Goal: Transaction & Acquisition: Purchase product/service

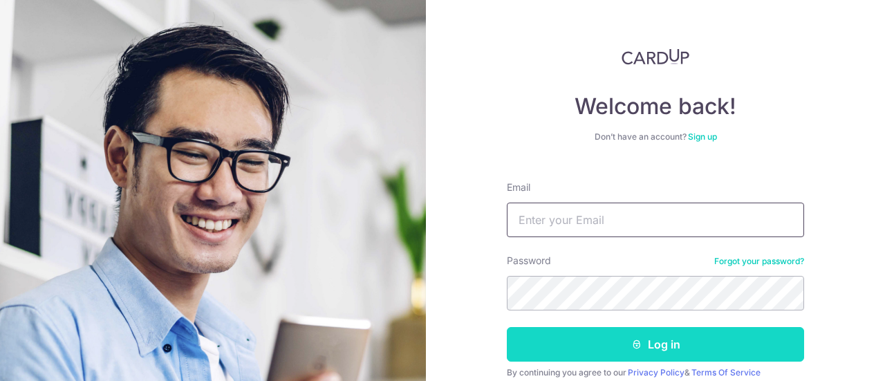
type input "sharon@anton.com.sg"
click at [611, 335] on button "Log in" at bounding box center [655, 344] width 297 height 35
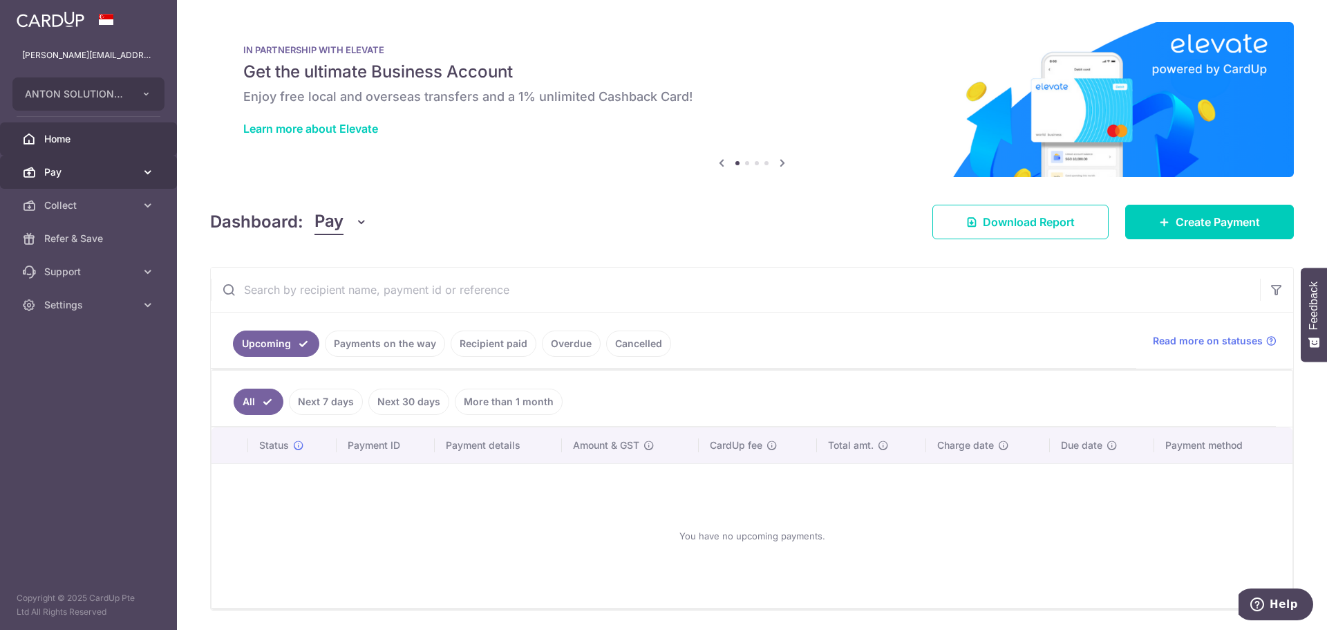
click at [72, 173] on span "Pay" at bounding box center [89, 172] width 91 height 14
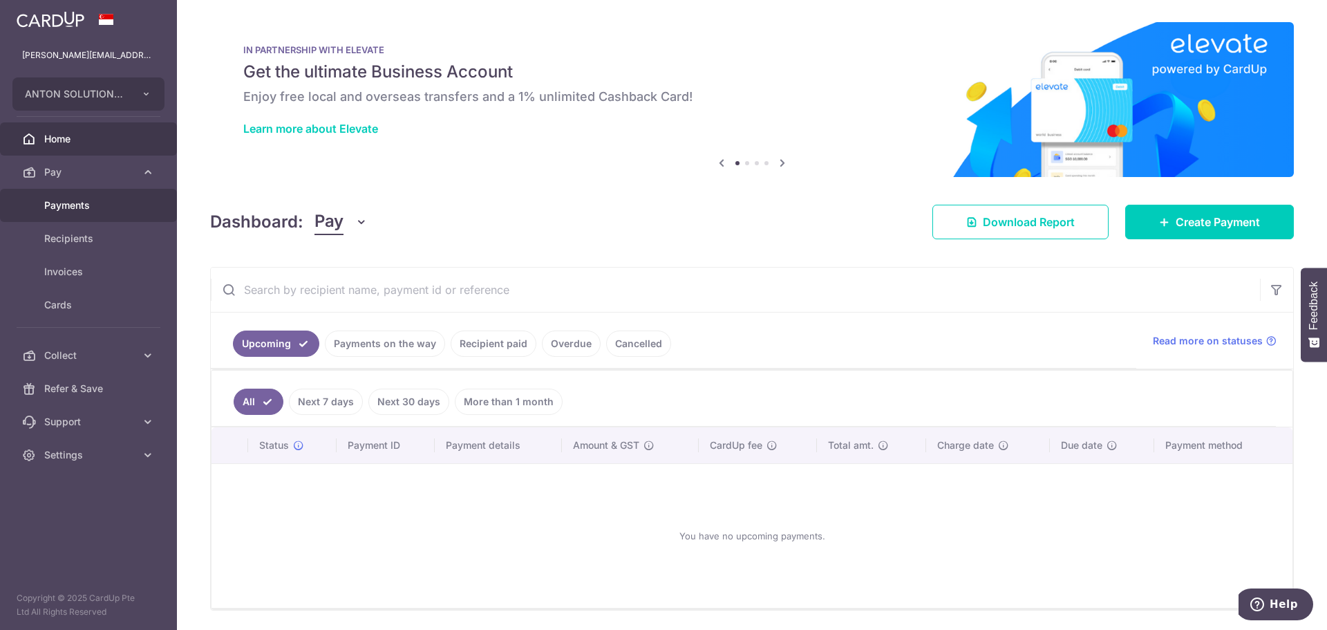
click at [62, 205] on span "Payments" at bounding box center [89, 205] width 91 height 14
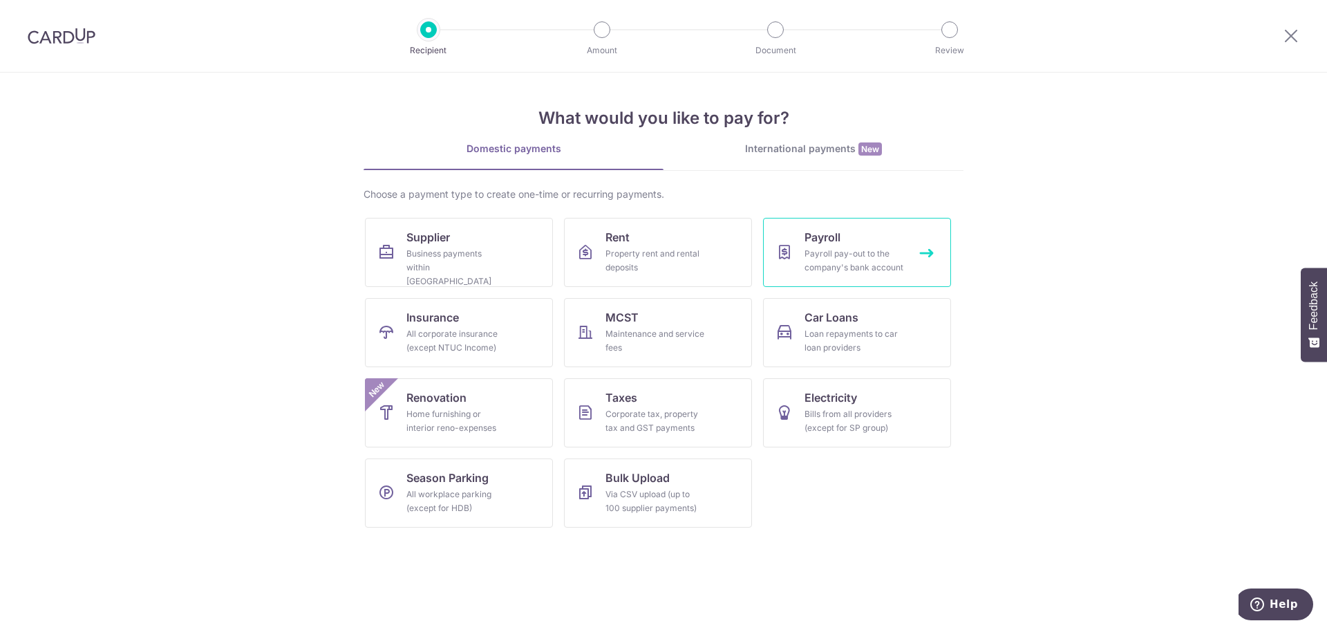
click at [855, 233] on link "Payroll Payroll pay-out to the company's bank account" at bounding box center [857, 252] width 188 height 69
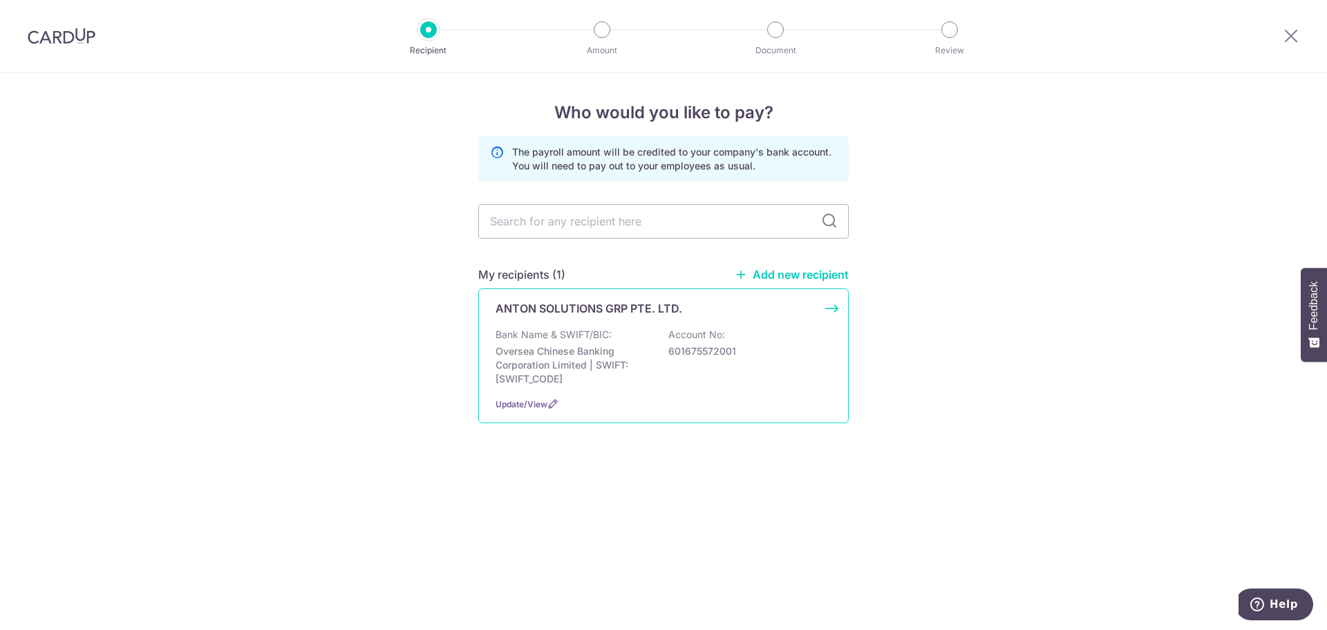
click at [643, 307] on p "ANTON SOLUTIONS GRP PTE. LTD." at bounding box center [589, 308] width 187 height 17
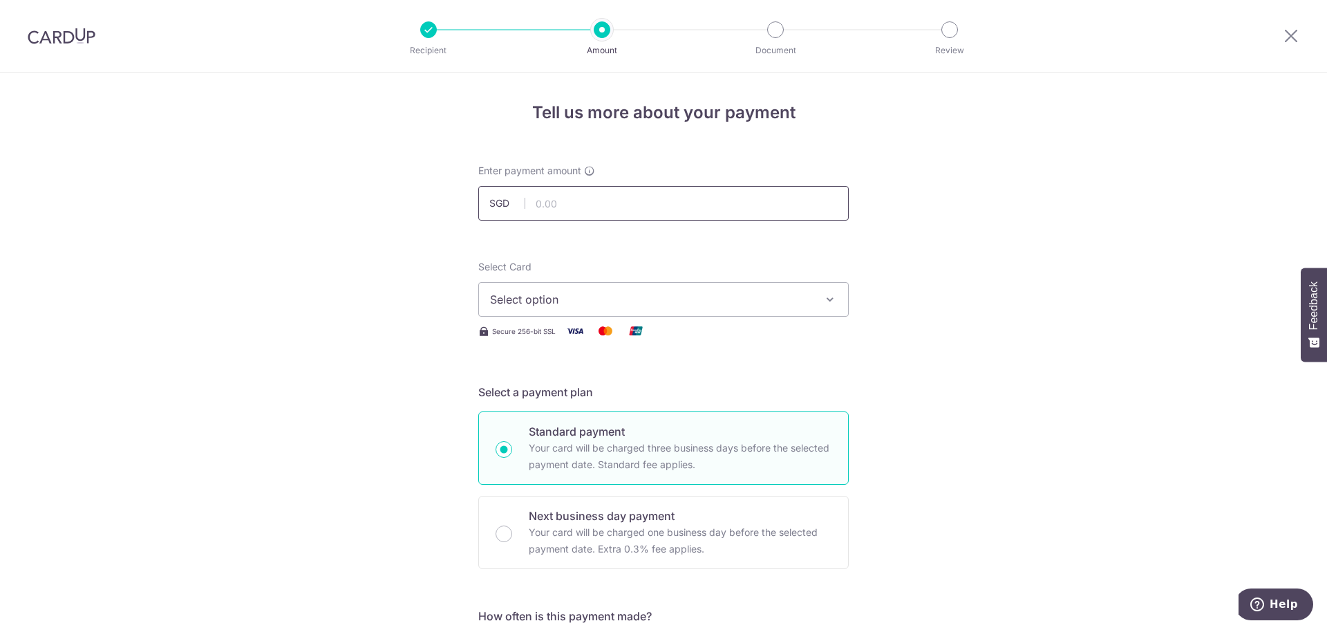
drag, startPoint x: 0, startPoint y: 0, endPoint x: 596, endPoint y: 207, distance: 631.5
click at [596, 207] on input "text" at bounding box center [663, 203] width 370 height 35
type input "50,000.00"
click at [760, 297] on span "Select option" at bounding box center [651, 299] width 322 height 17
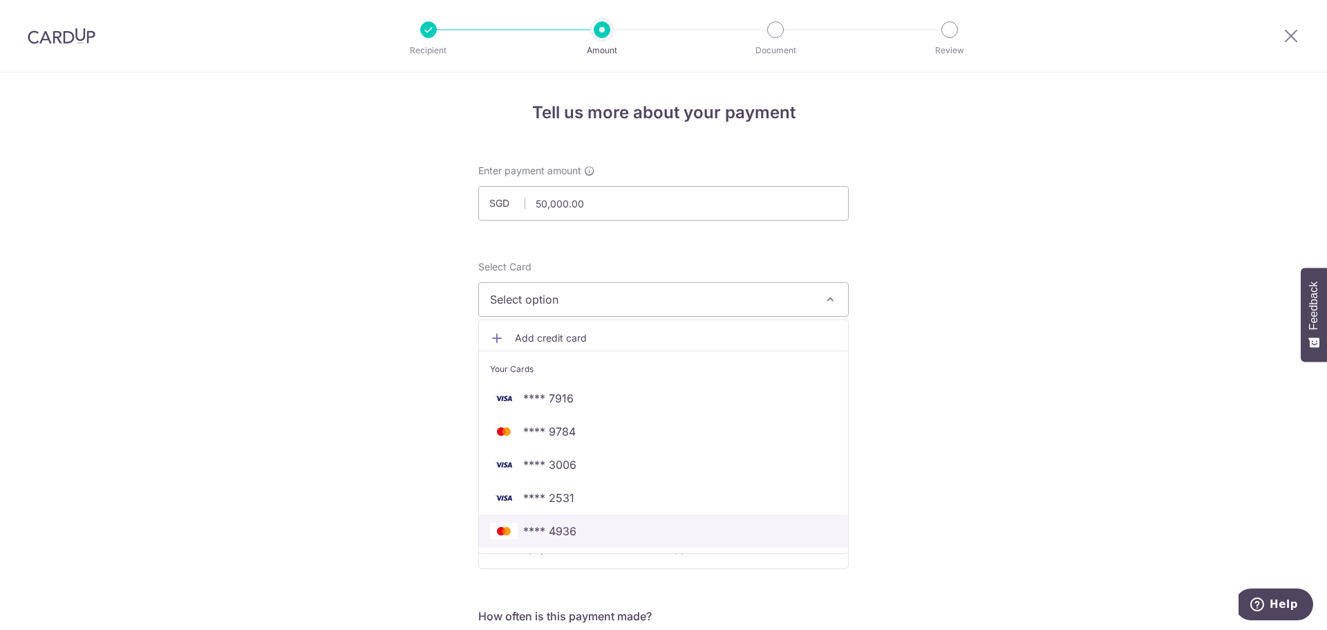
click at [579, 532] on span "**** 4936" at bounding box center [663, 530] width 347 height 17
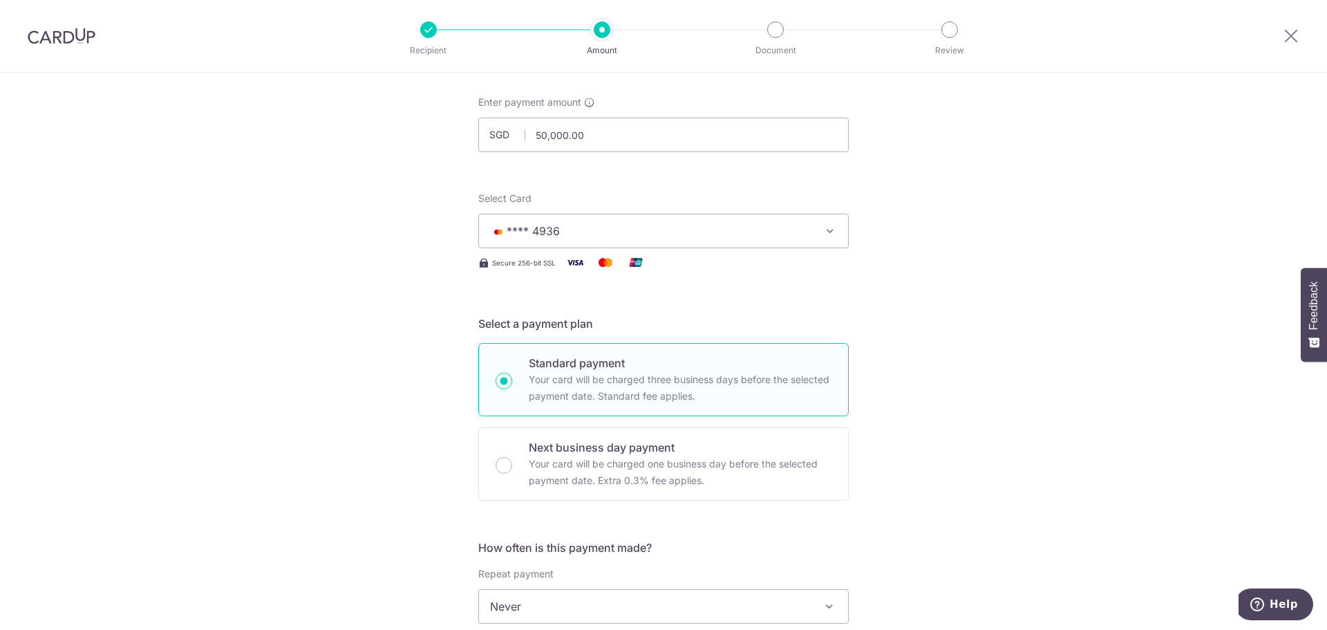
scroll to position [207, 0]
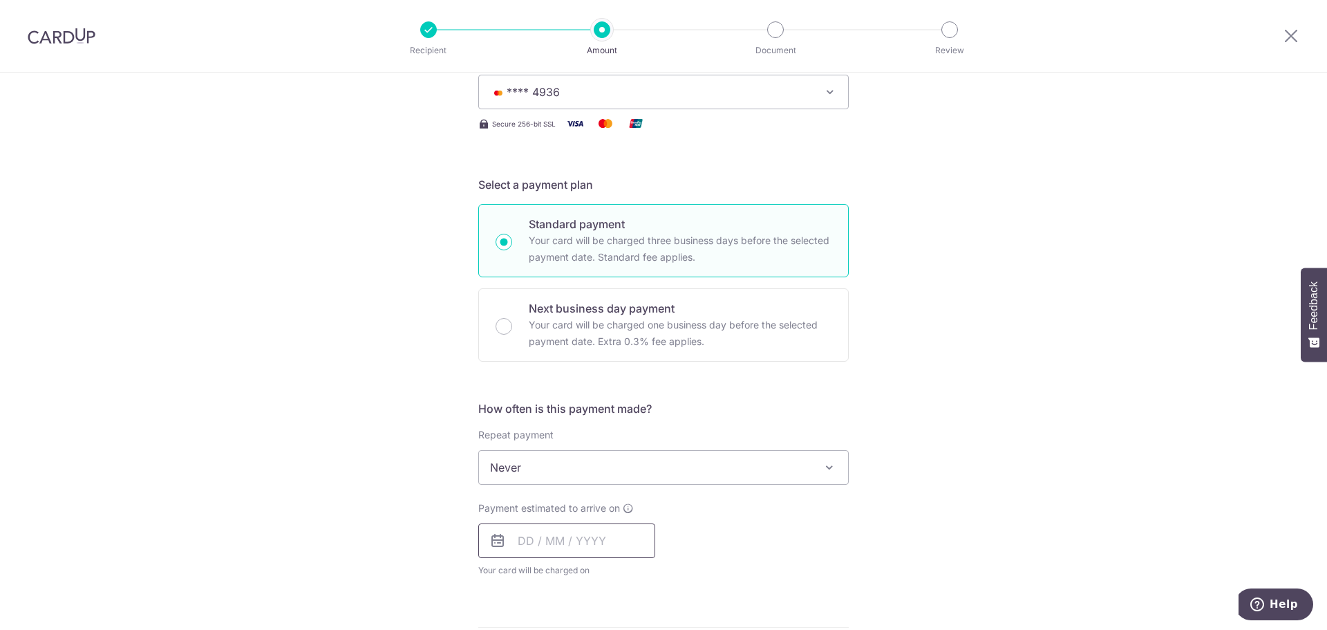
click at [612, 530] on input "text" at bounding box center [566, 540] width 177 height 35
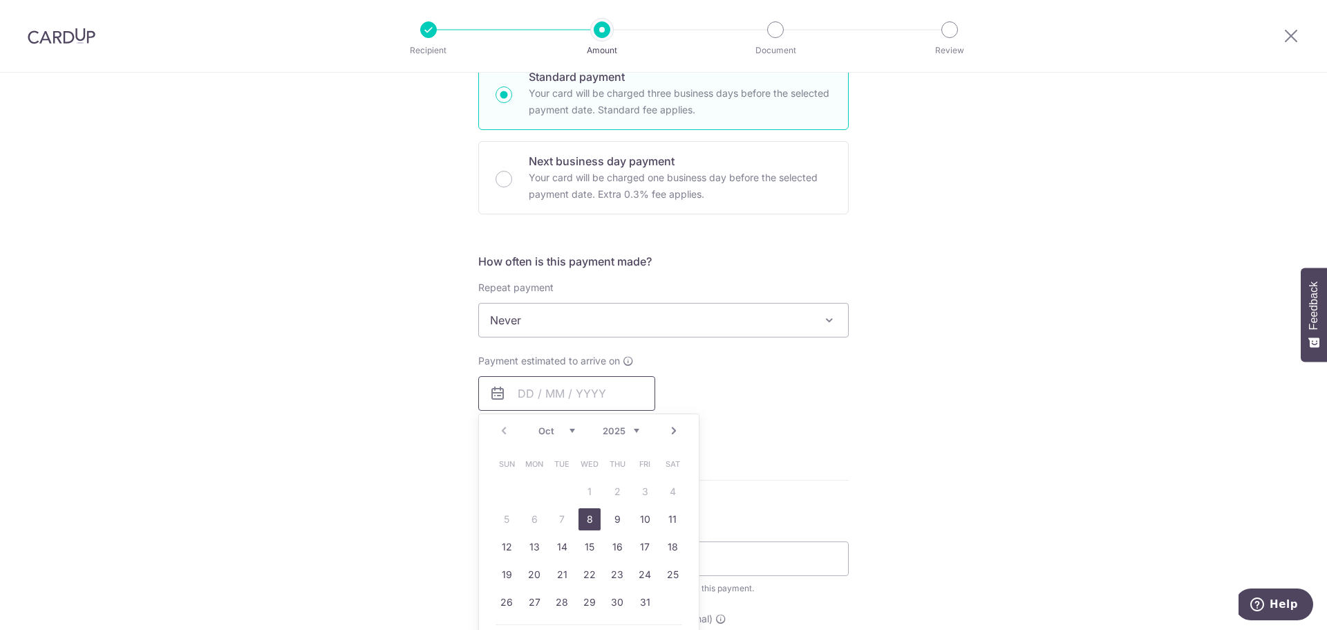
scroll to position [484, 0]
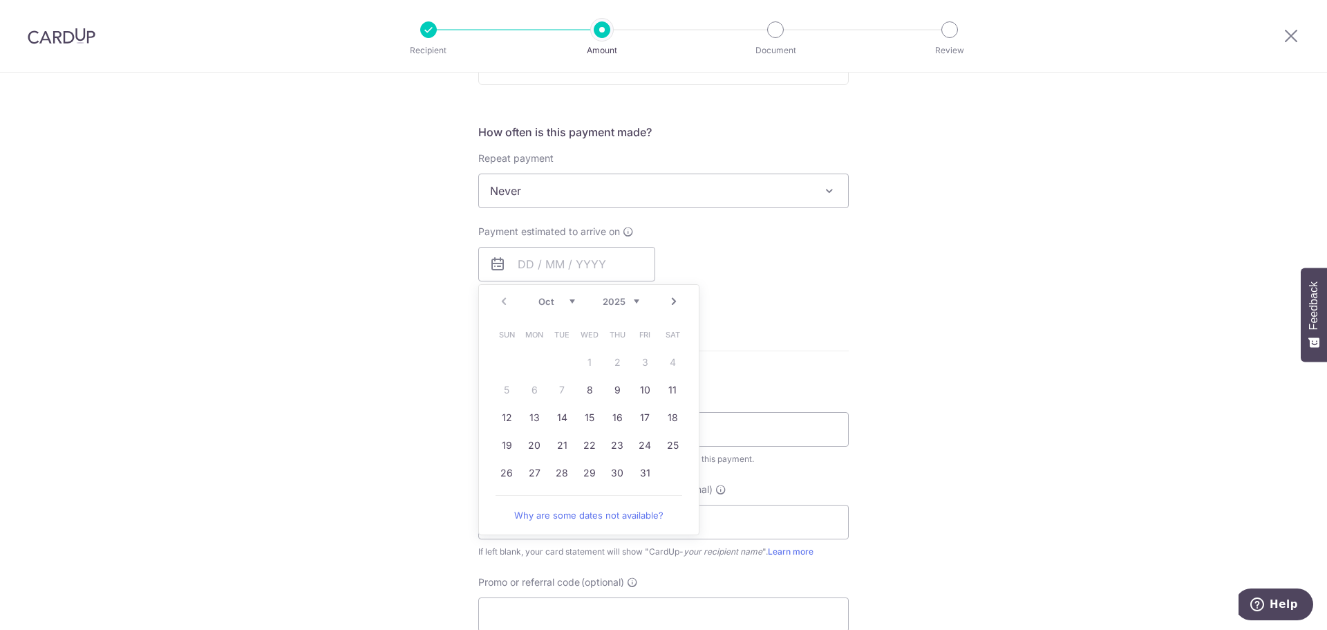
click at [560, 393] on table "Sun Mon Tue Wed Thu Fri Sat 1 2 3 4 5 6 7 8 9 10 11 12 13 14 15 16 17 18 19 20 …" at bounding box center [590, 404] width 194 height 166
click at [587, 397] on link "8" at bounding box center [589, 390] width 22 height 22
type input "[DATE]"
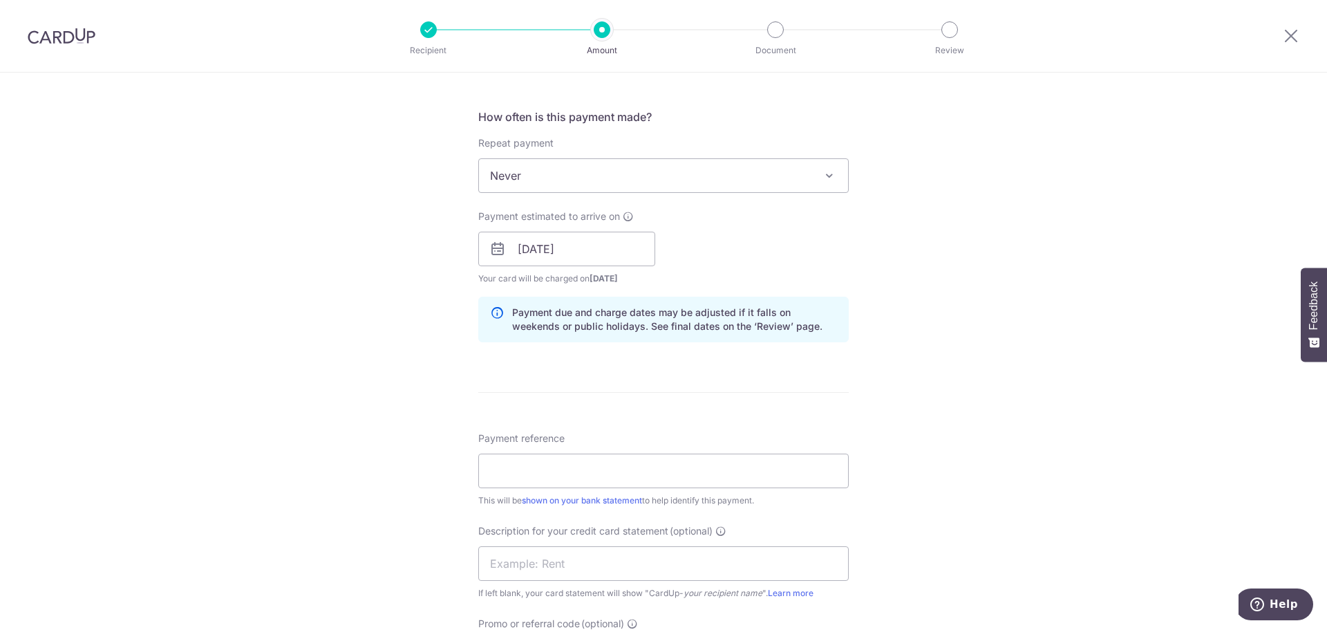
scroll to position [622, 0]
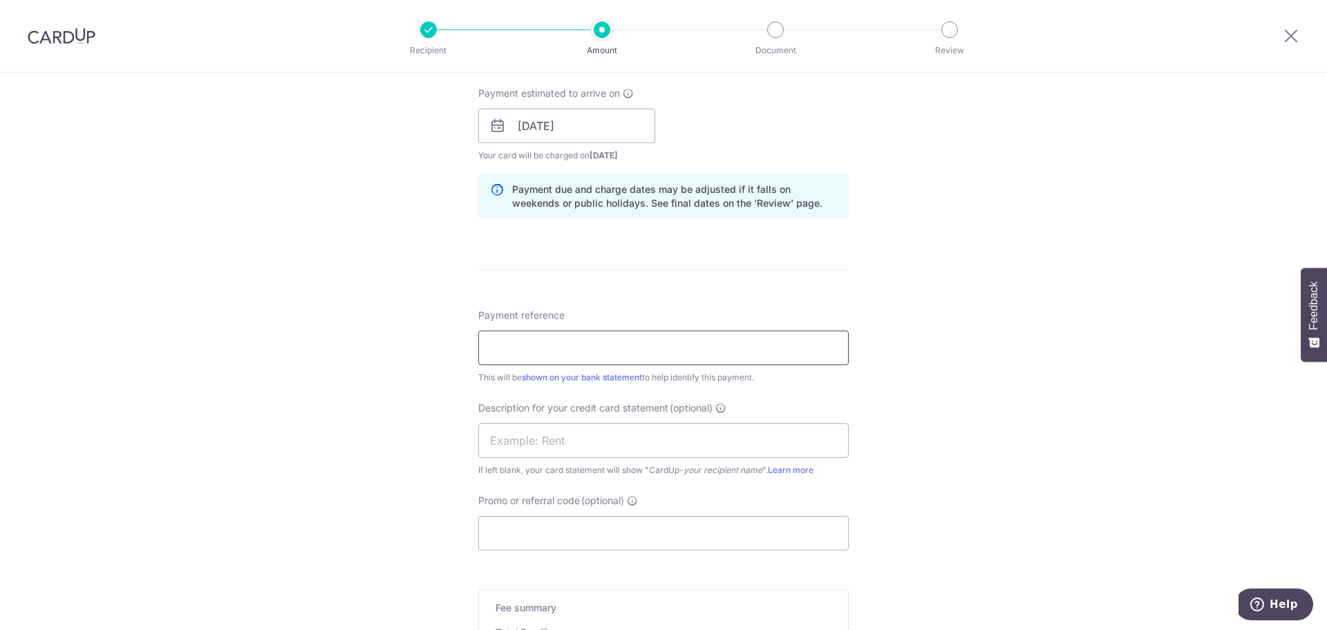
click at [574, 346] on input "Payment reference" at bounding box center [663, 347] width 370 height 35
type input "Payroll Sep 25"
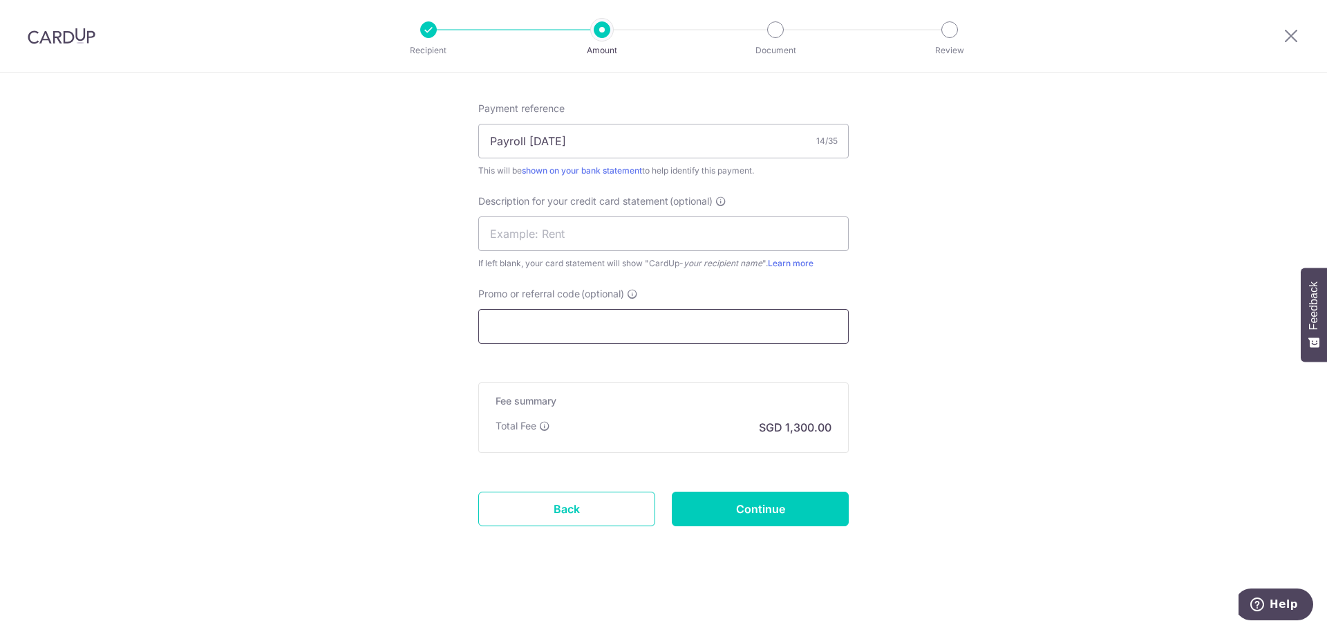
click at [569, 336] on input "Promo or referral code (optional)" at bounding box center [663, 326] width 370 height 35
click at [576, 307] on div "Promo or referral code (optional) The discounted fee will be shown on the revie…" at bounding box center [663, 315] width 370 height 57
click at [565, 320] on input "Promo or referral code (optional)" at bounding box center [663, 326] width 370 height 35
paste input "ASMMFT18"
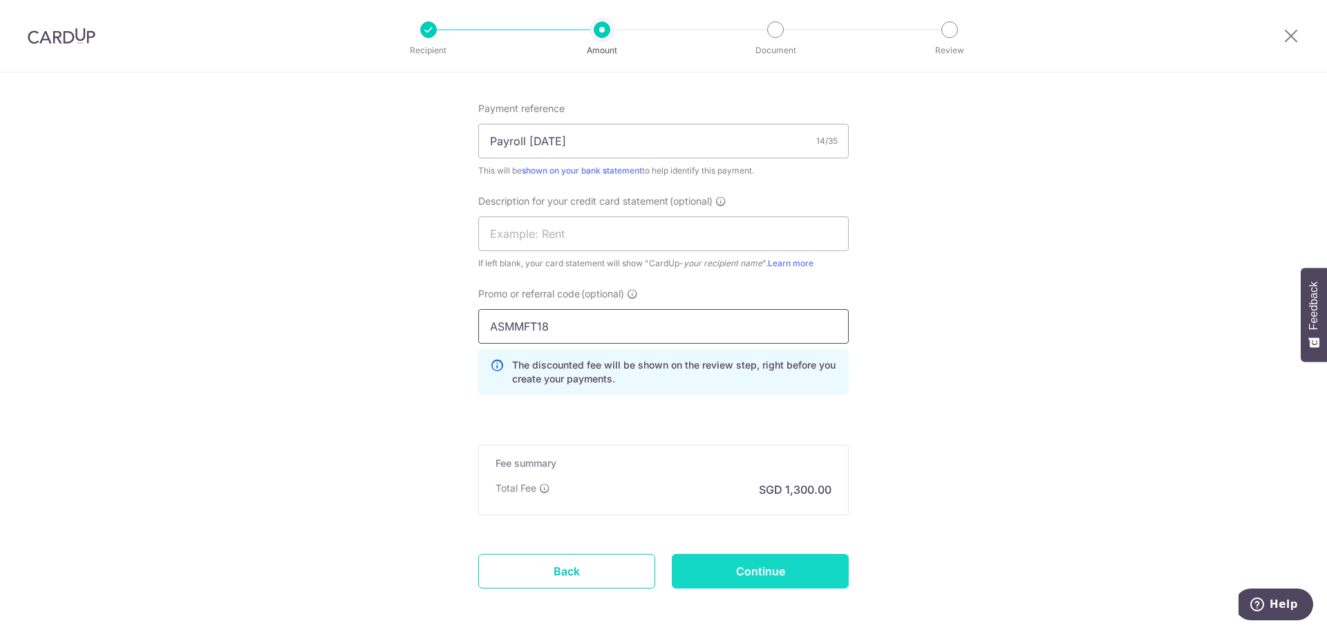
type input "ASMMFT18"
click at [792, 570] on input "Continue" at bounding box center [760, 571] width 177 height 35
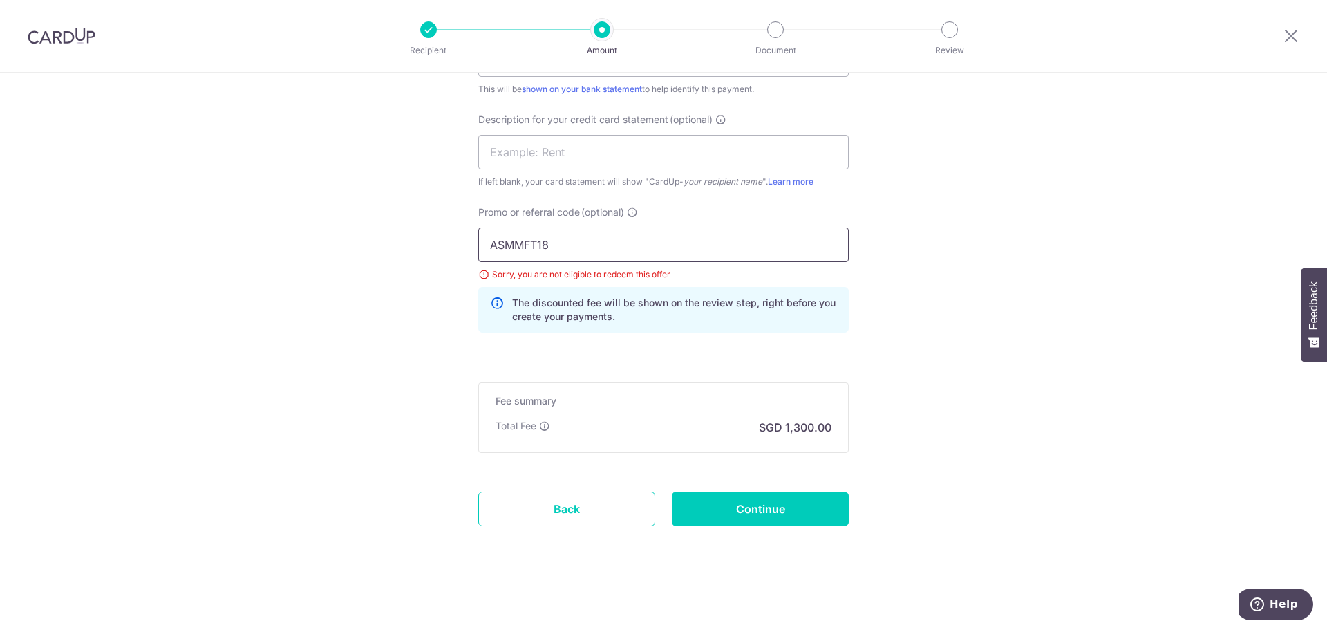
drag, startPoint x: 579, startPoint y: 249, endPoint x: 315, endPoint y: 218, distance: 265.8
click at [789, 512] on input "Continue" at bounding box center [760, 508] width 177 height 35
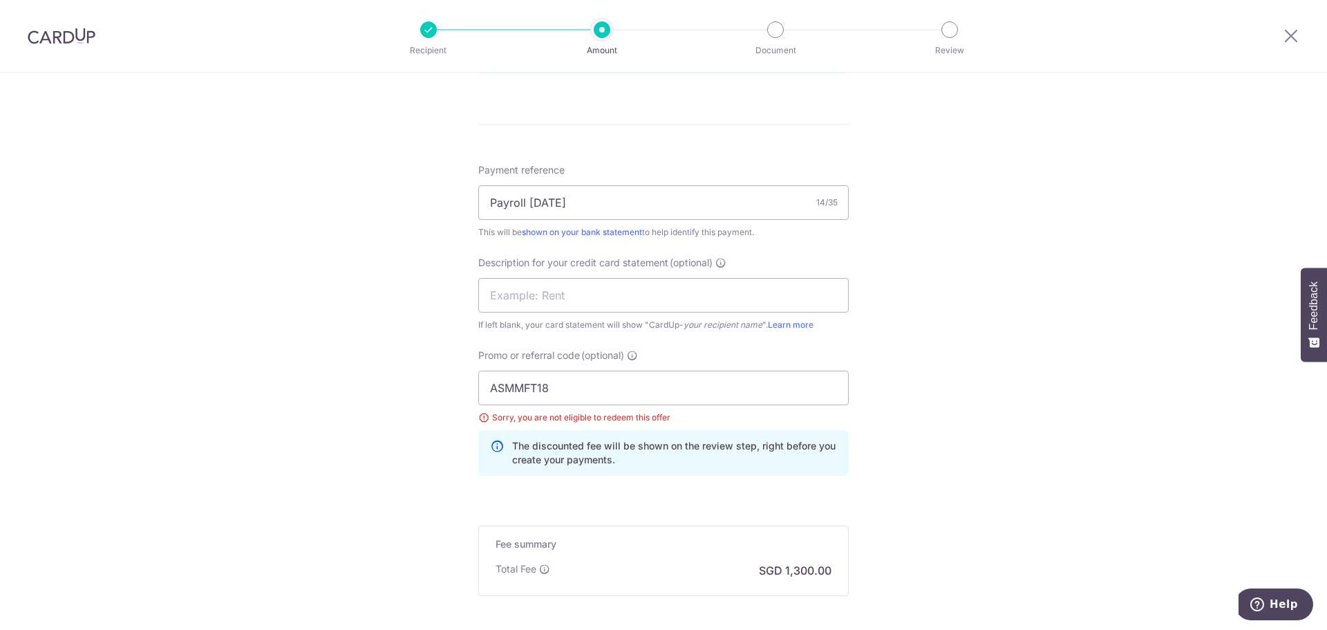
scroll to position [910, 0]
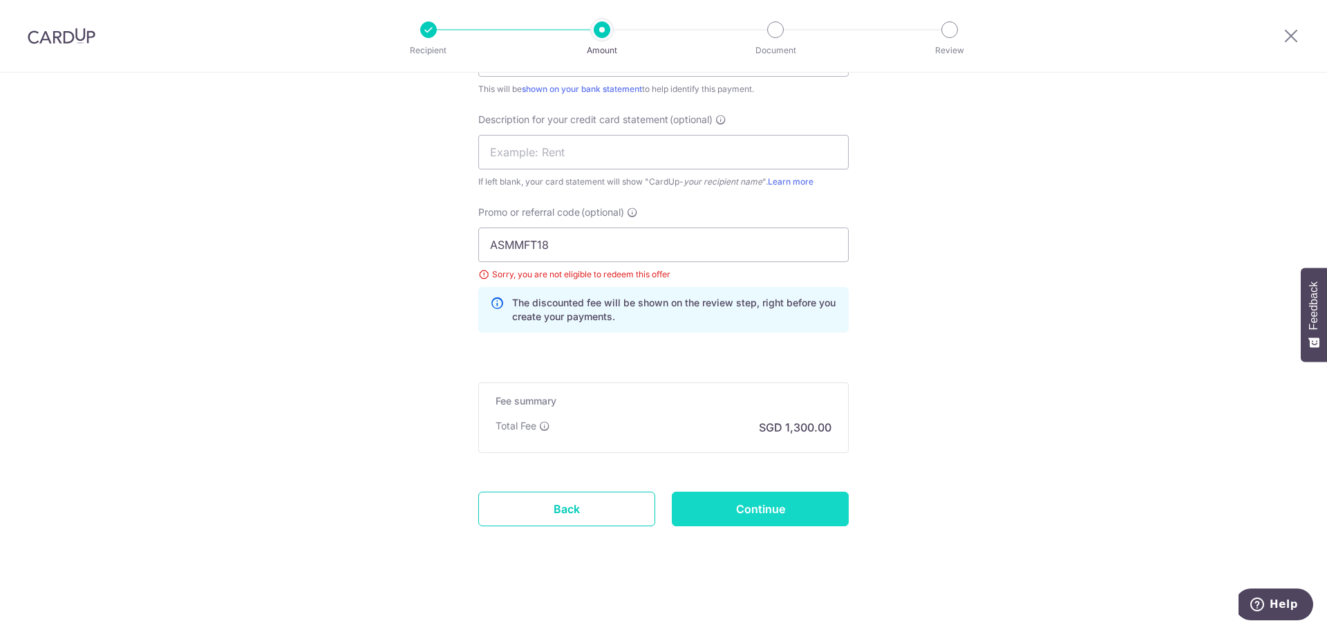
click at [762, 509] on input "Continue" at bounding box center [760, 508] width 177 height 35
drag, startPoint x: 603, startPoint y: 243, endPoint x: 341, endPoint y: 222, distance: 262.8
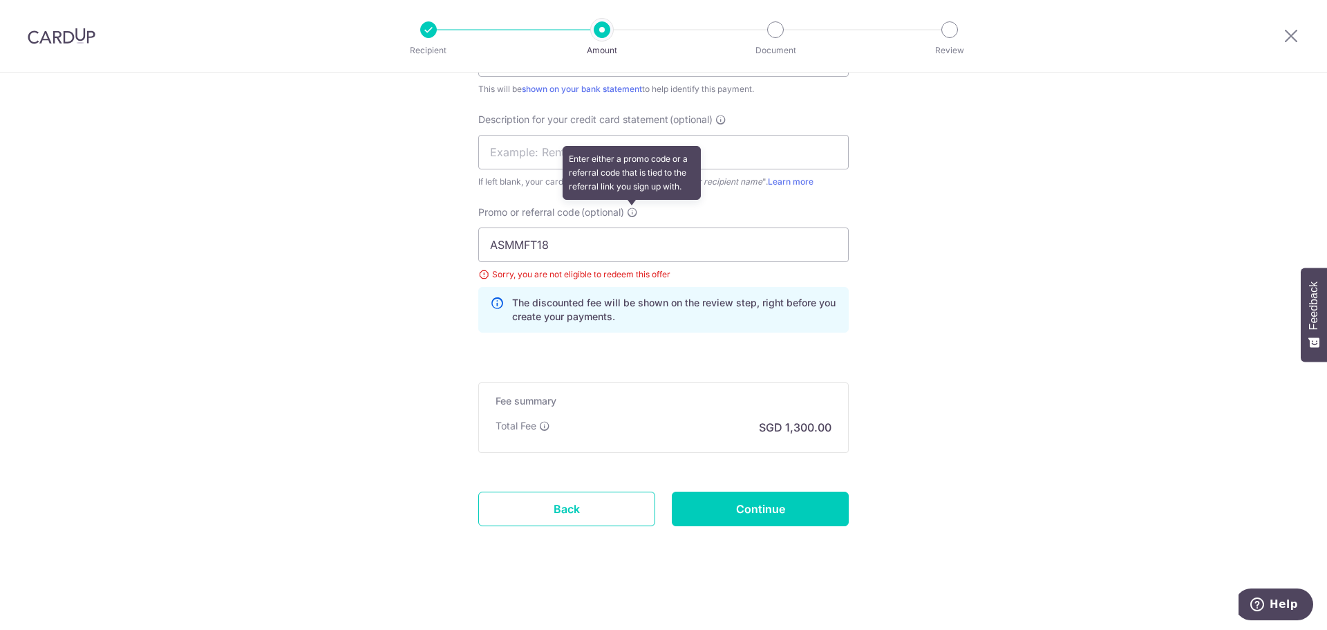
click at [634, 214] on icon at bounding box center [632, 212] width 11 height 11
click at [634, 227] on input "ASMMFT18" at bounding box center [663, 244] width 370 height 35
click at [586, 248] on input "ASMMFT18" at bounding box center [663, 244] width 370 height 35
drag, startPoint x: 586, startPoint y: 248, endPoint x: 407, endPoint y: 234, distance: 179.6
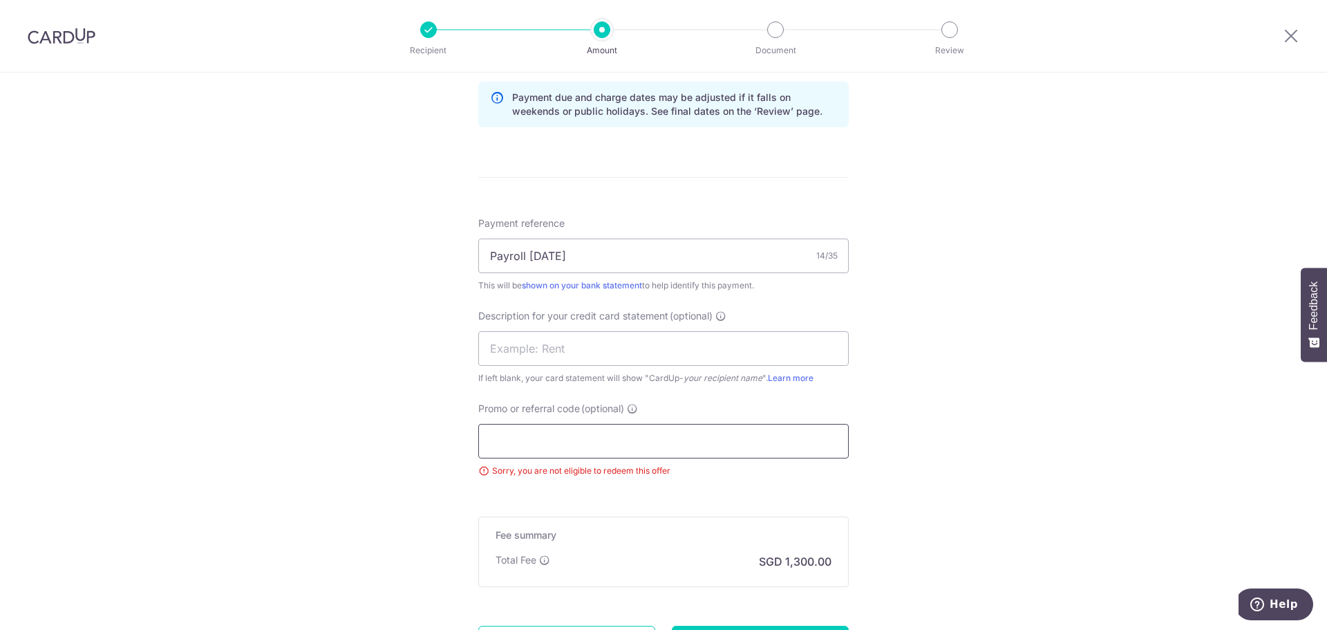
scroll to position [848, 0]
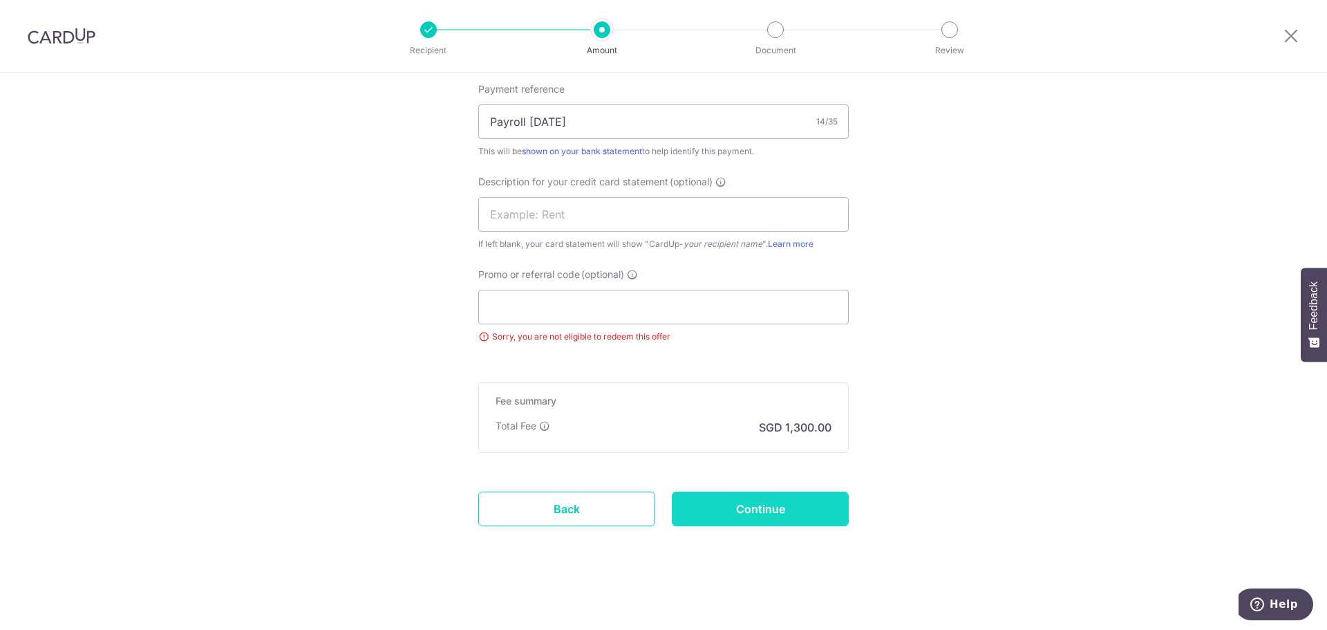
click at [801, 507] on input "Continue" at bounding box center [760, 508] width 177 height 35
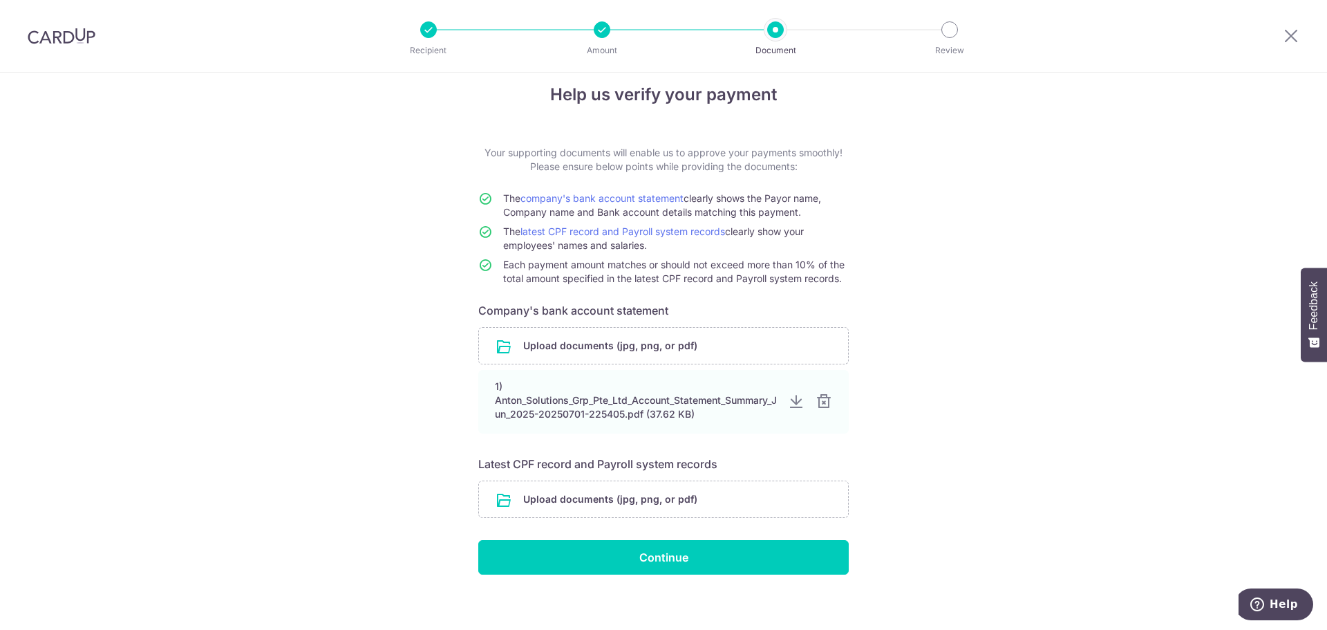
scroll to position [28, 0]
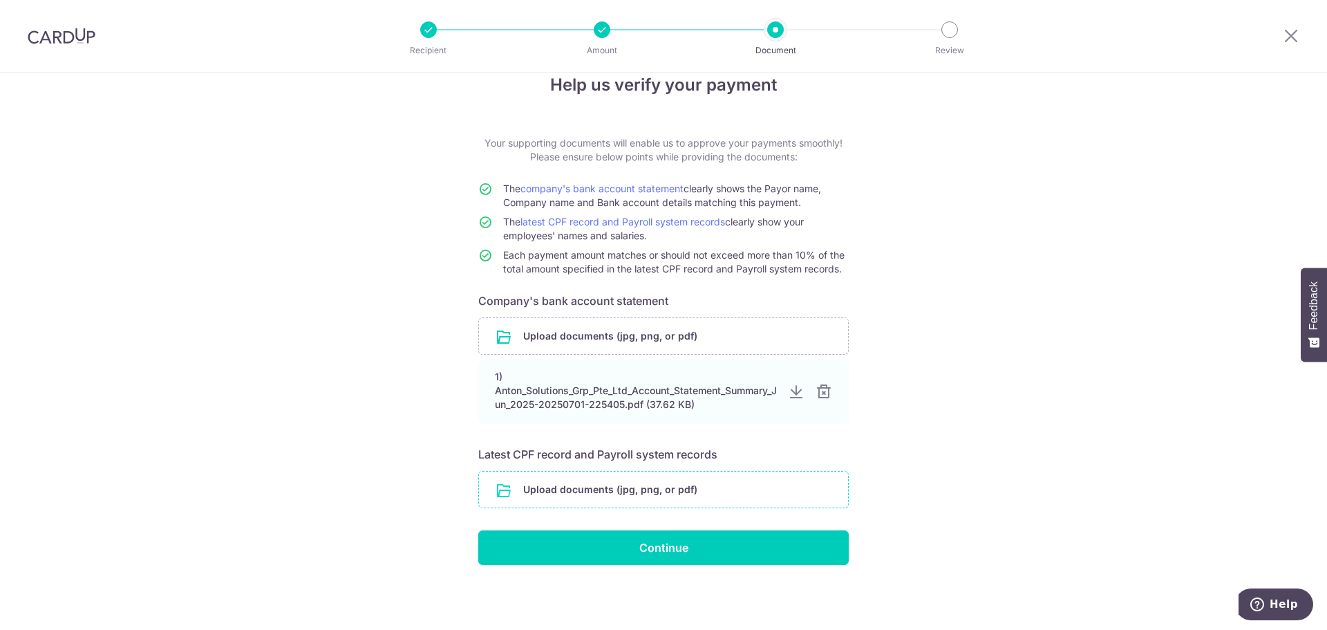
click at [565, 491] on input "file" at bounding box center [663, 489] width 369 height 36
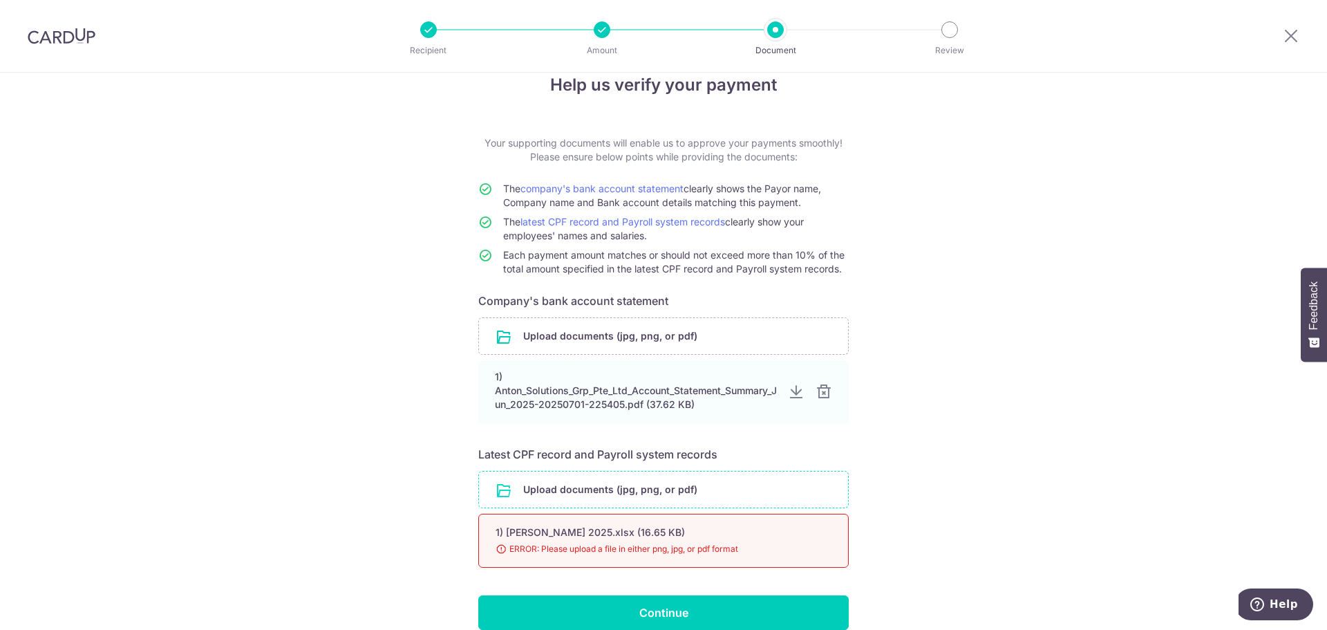
click at [665, 543] on span "ERROR: Please upload a file in either png, jpg, or pdf format" at bounding box center [647, 549] width 303 height 14
click at [574, 493] on input "file" at bounding box center [663, 489] width 369 height 36
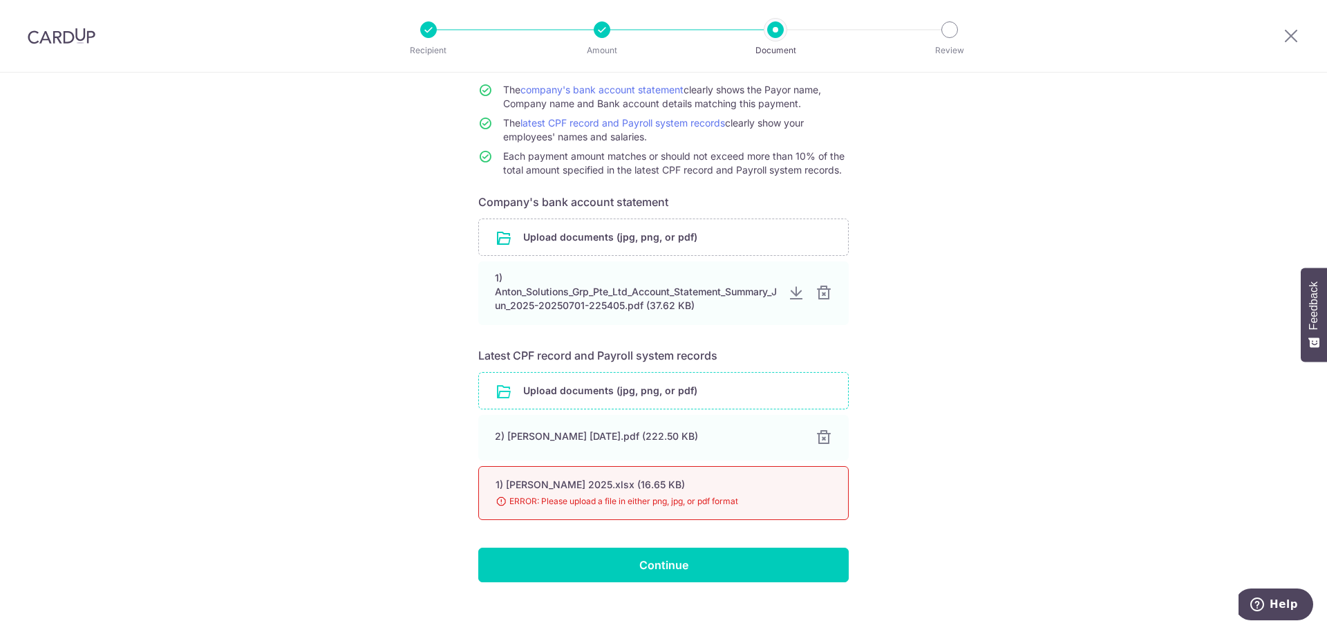
scroll to position [144, 0]
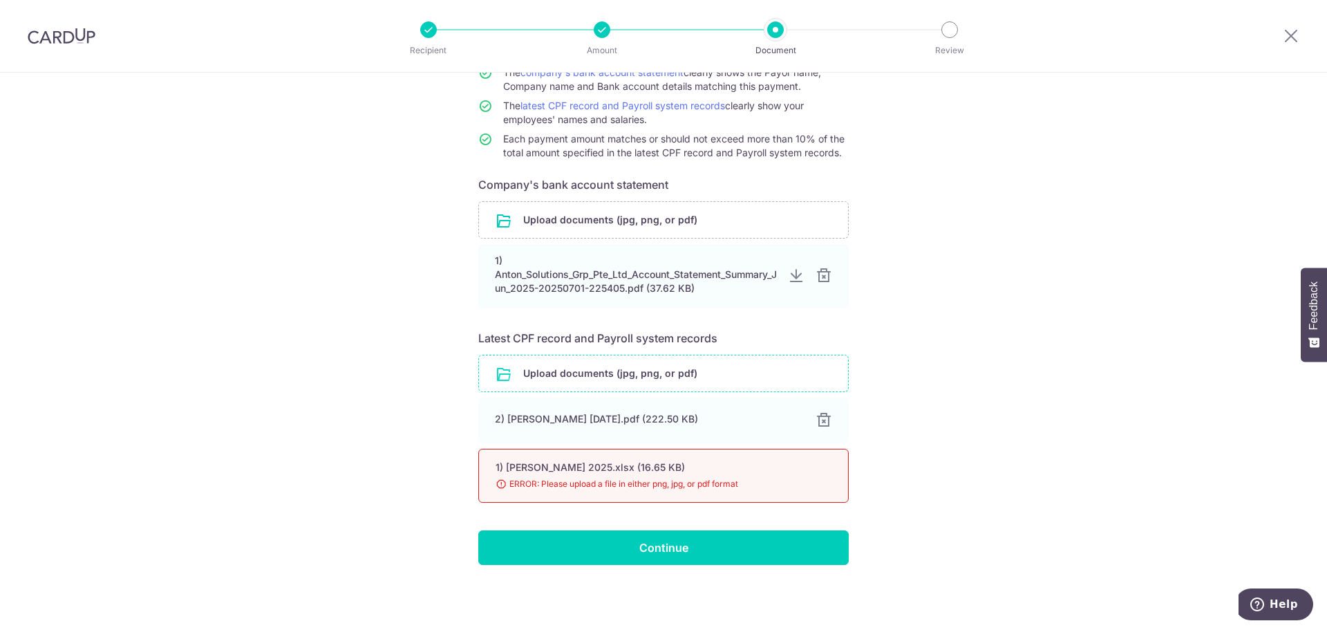
click at [767, 471] on div "1) [PERSON_NAME] 2025.xlsx (16.65 KB)" at bounding box center [647, 467] width 303 height 14
click at [820, 425] on div at bounding box center [823, 420] width 17 height 17
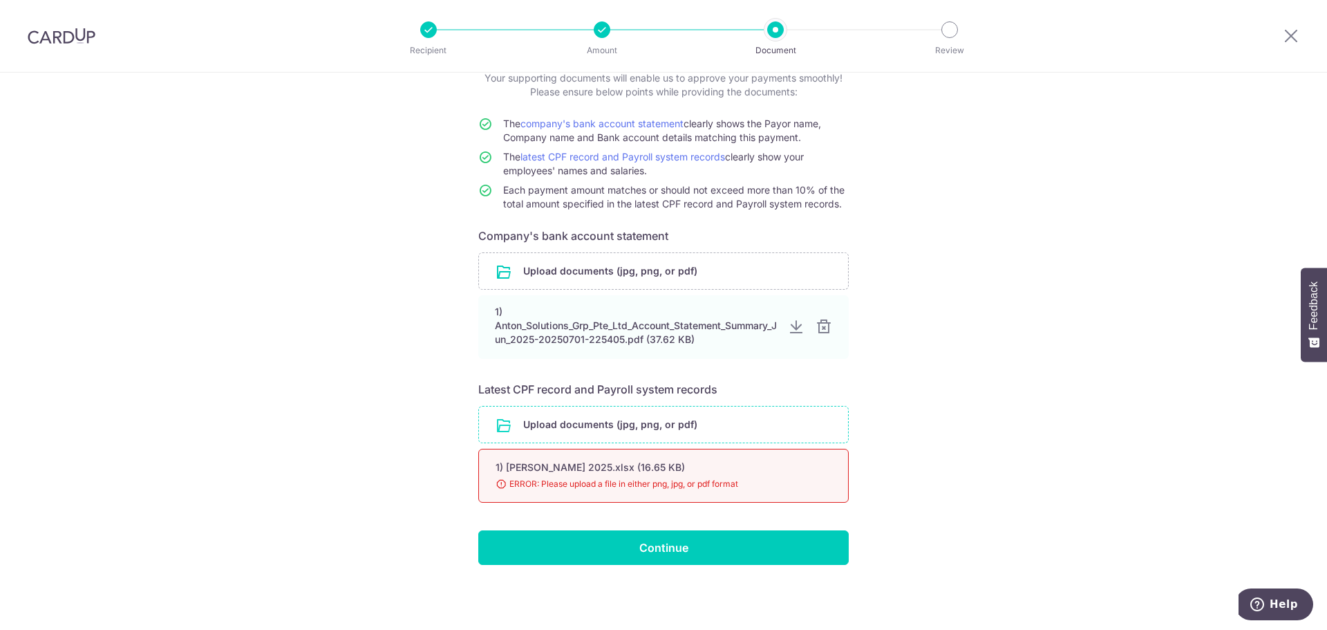
click at [754, 489] on span "ERROR: Please upload a file in either png, jpg, or pdf format" at bounding box center [647, 484] width 303 height 14
click at [538, 481] on span "ERROR: Please upload a file in either png, jpg, or pdf format" at bounding box center [647, 484] width 303 height 14
click at [565, 461] on div "1) Anton_payrollrunDetail_Sep 2025.xlsx (16.65 KB)" at bounding box center [647, 467] width 303 height 14
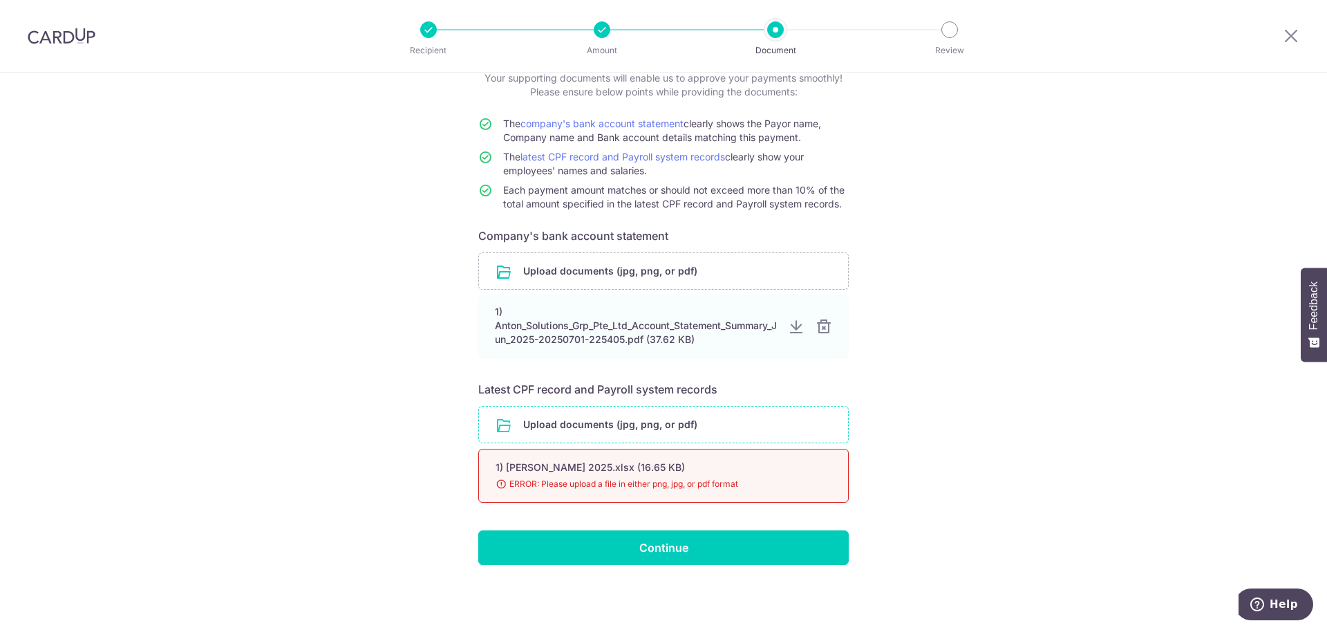
click at [520, 482] on span "ERROR: Please upload a file in either png, jpg, or pdf format" at bounding box center [647, 484] width 303 height 14
click at [500, 483] on span "ERROR: Please upload a file in either png, jpg, or pdf format" at bounding box center [647, 484] width 303 height 14
click at [568, 422] on input "file" at bounding box center [663, 424] width 369 height 36
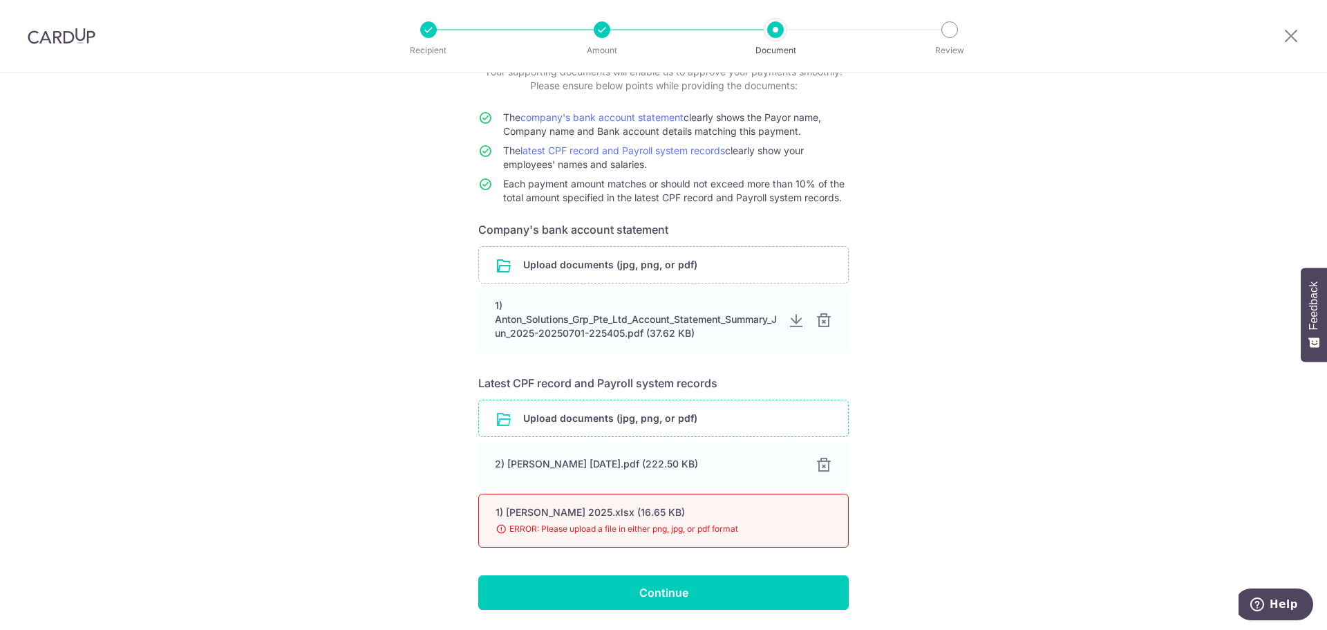
scroll to position [75, 0]
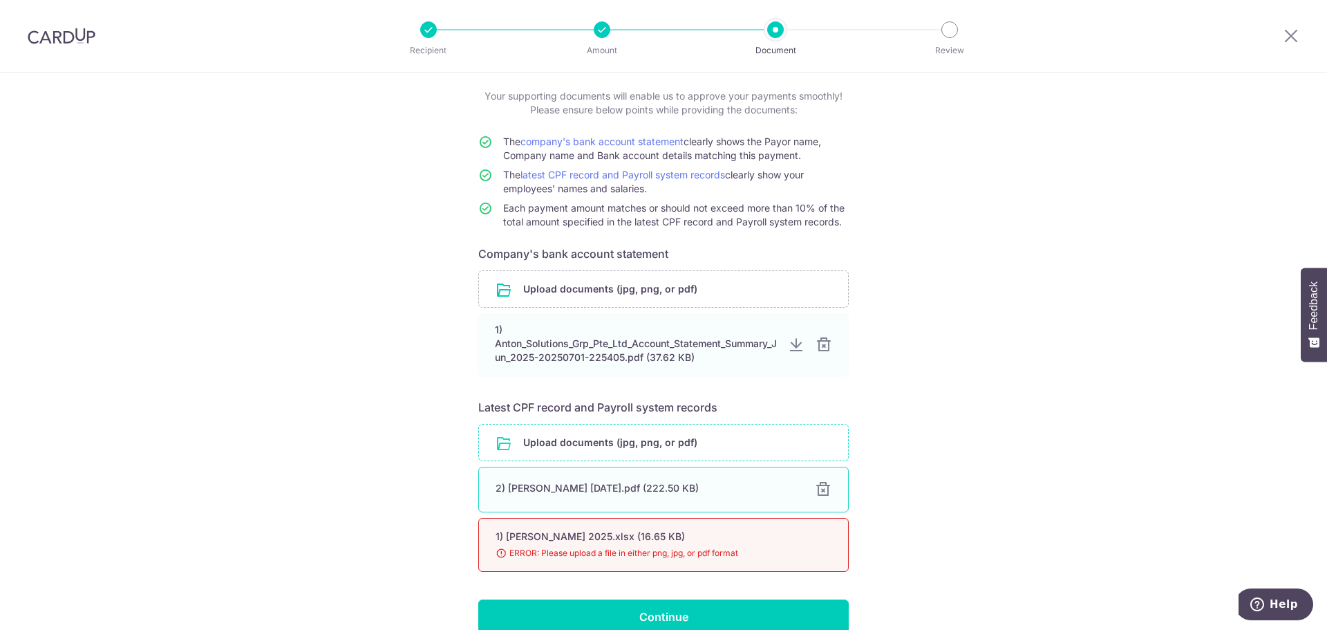
click at [822, 490] on div at bounding box center [823, 489] width 17 height 17
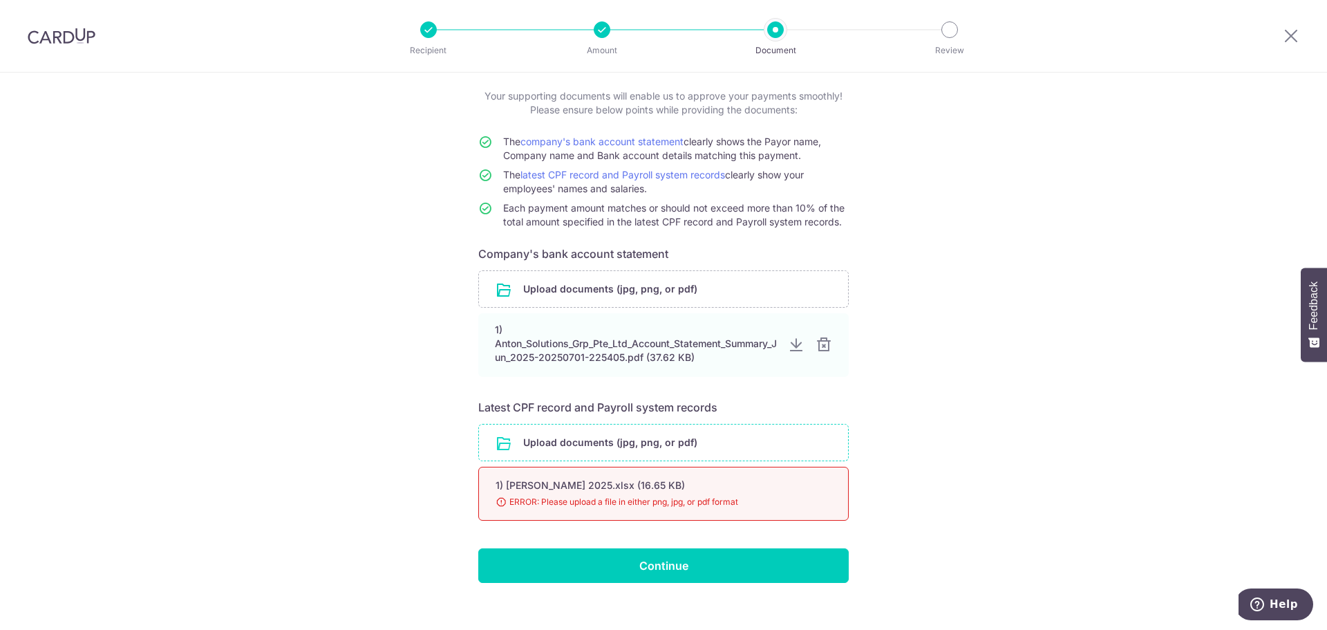
click at [818, 469] on div "1) Anton_payrollrunDetail_Sep 2025.xlsx (16.65 KB) 98% Done Download ERROR: Ple…" at bounding box center [663, 494] width 370 height 54
click at [791, 441] on input "file" at bounding box center [663, 442] width 369 height 36
click at [604, 448] on input "file" at bounding box center [663, 442] width 369 height 36
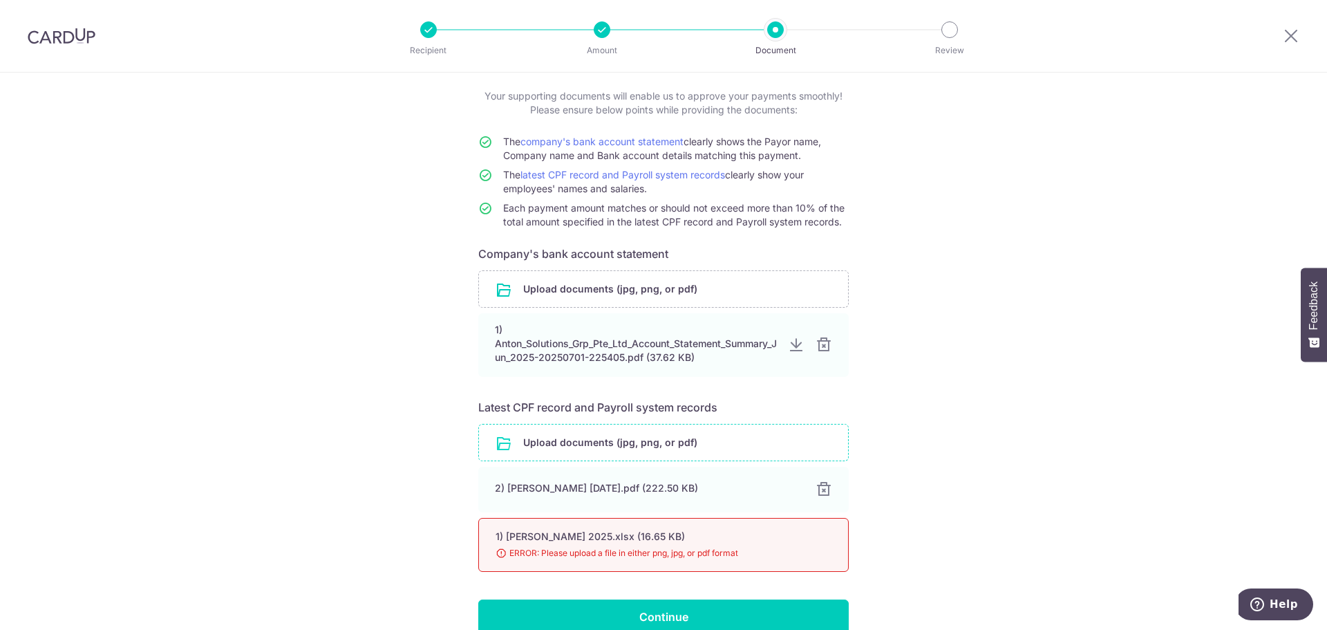
click at [549, 435] on input "file" at bounding box center [663, 442] width 369 height 36
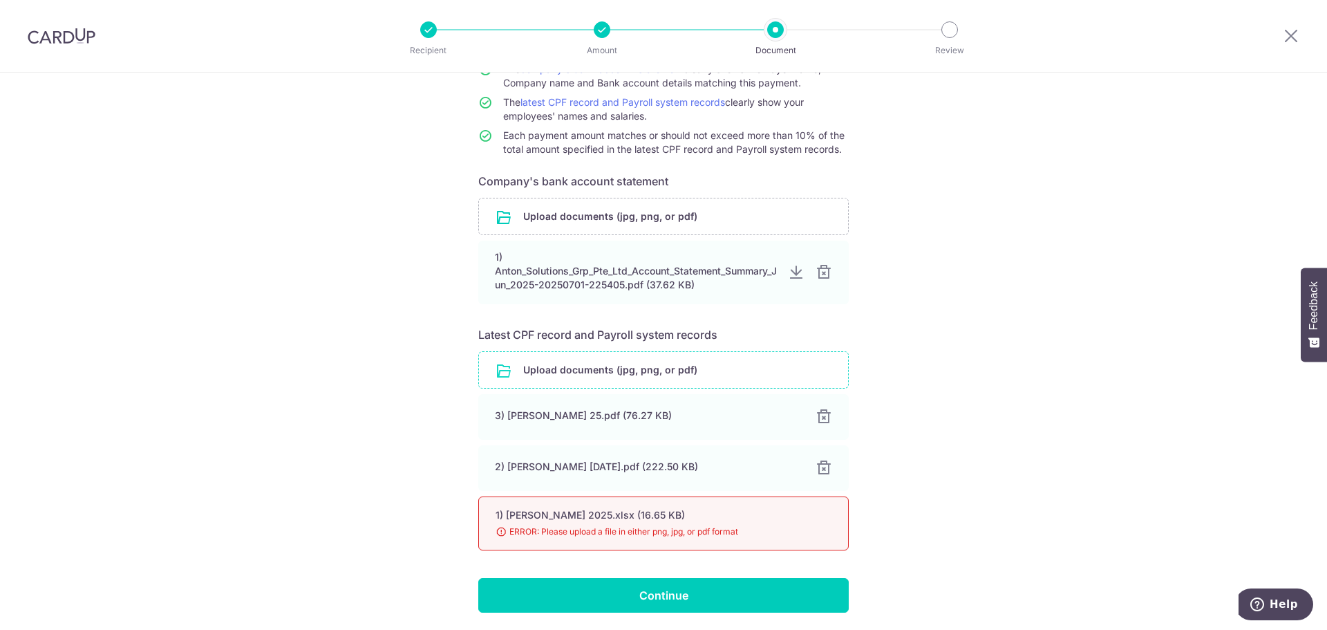
scroll to position [195, 0]
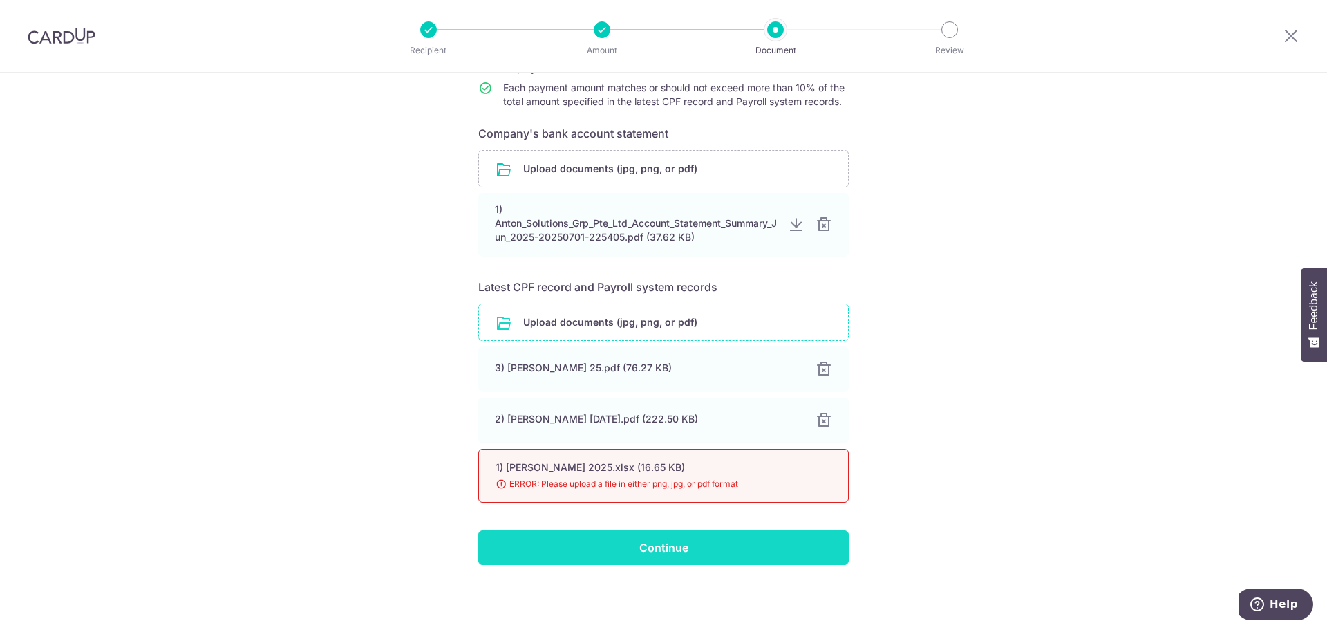
click at [670, 551] on input "Continue" at bounding box center [663, 547] width 370 height 35
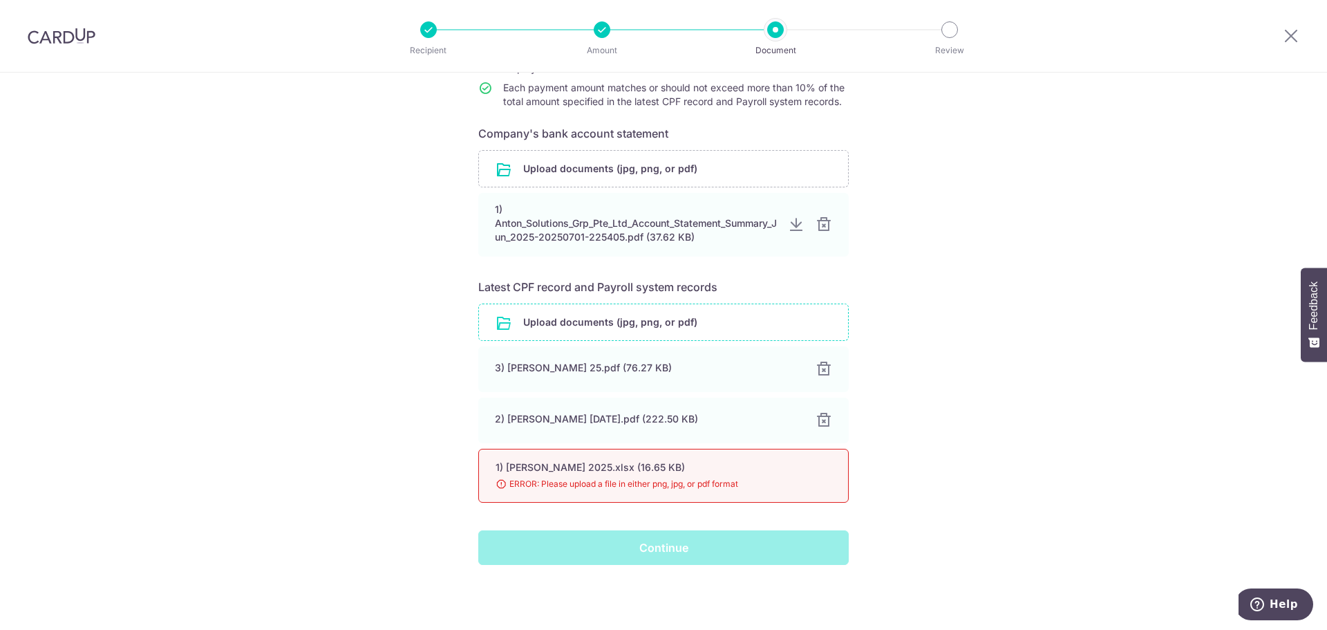
click at [662, 552] on div "Continue" at bounding box center [663, 547] width 387 height 35
click at [661, 552] on div "Continue" at bounding box center [663, 547] width 387 height 35
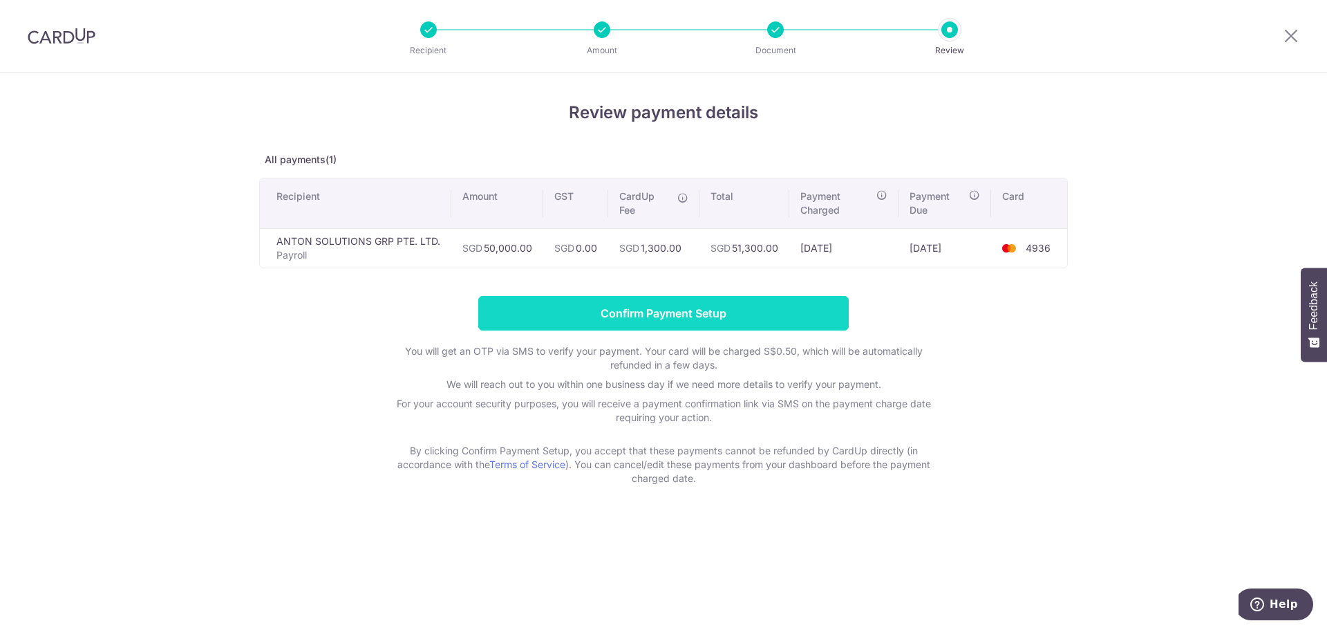
click at [665, 317] on input "Confirm Payment Setup" at bounding box center [663, 313] width 370 height 35
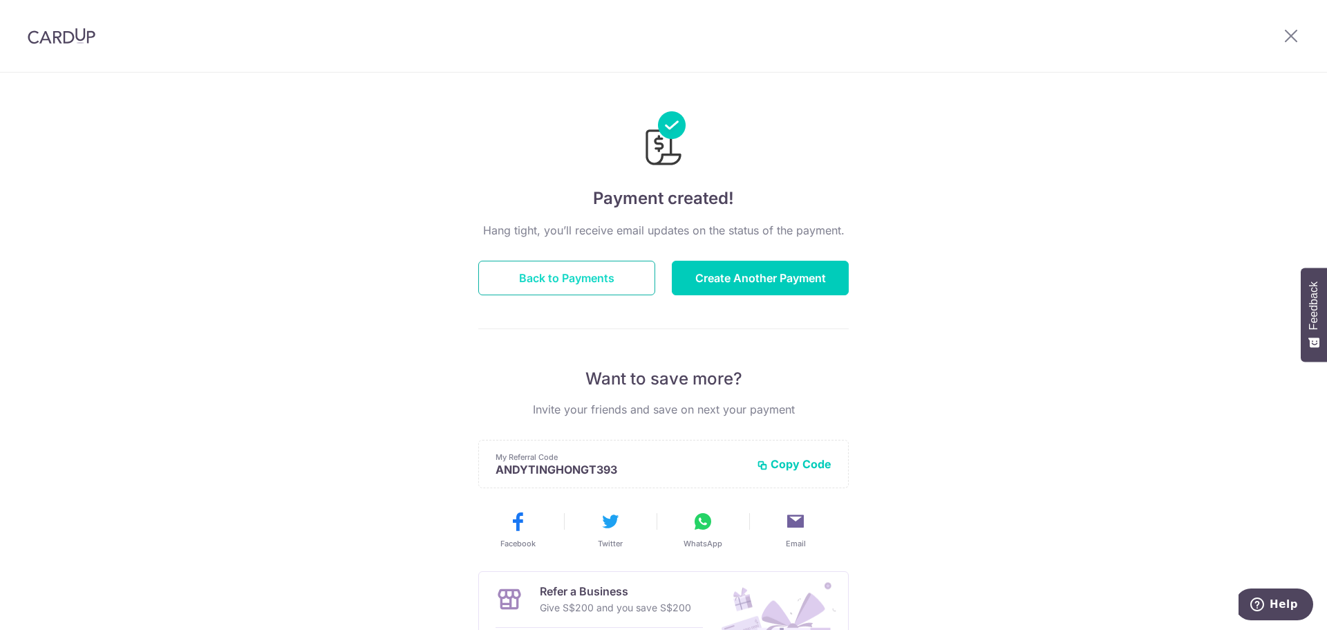
click at [616, 281] on button "Back to Payments" at bounding box center [566, 278] width 177 height 35
